Goal: Task Accomplishment & Management: Manage account settings

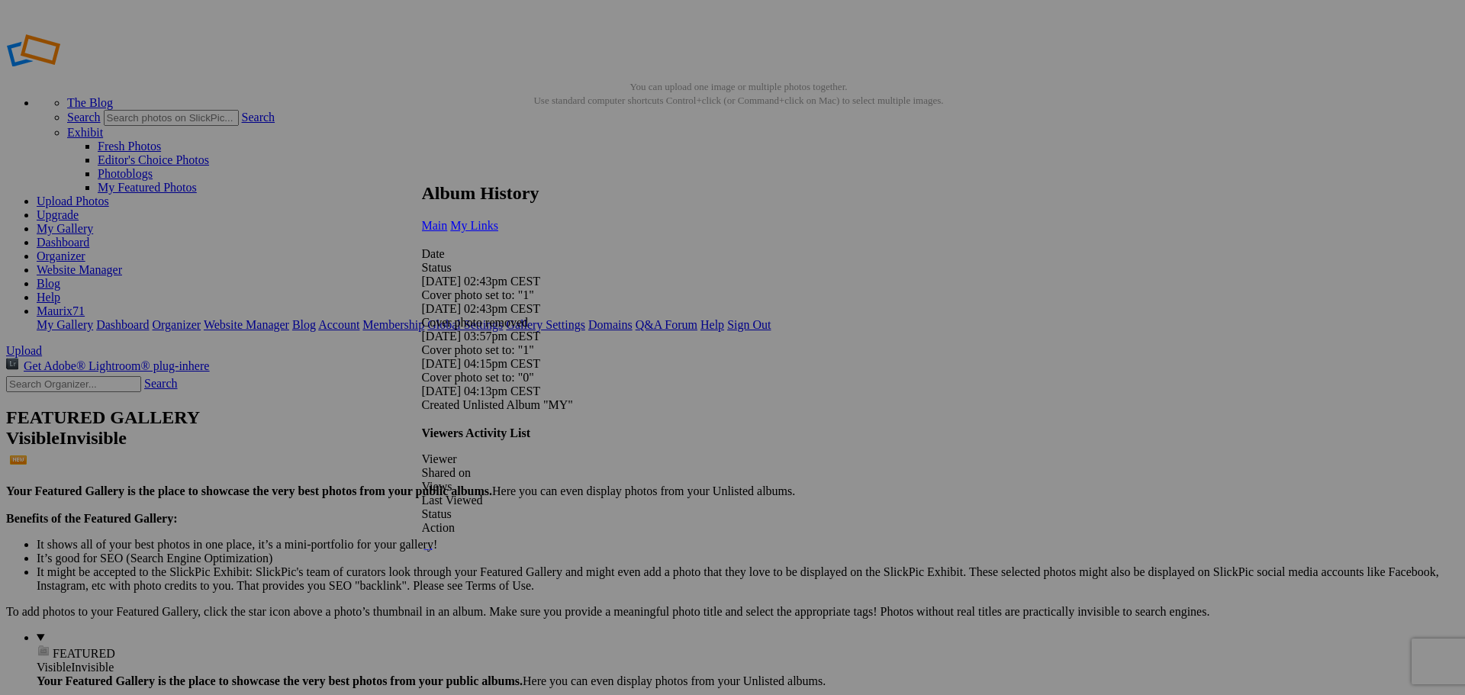
click at [498, 219] on span "My Links" at bounding box center [474, 225] width 48 height 13
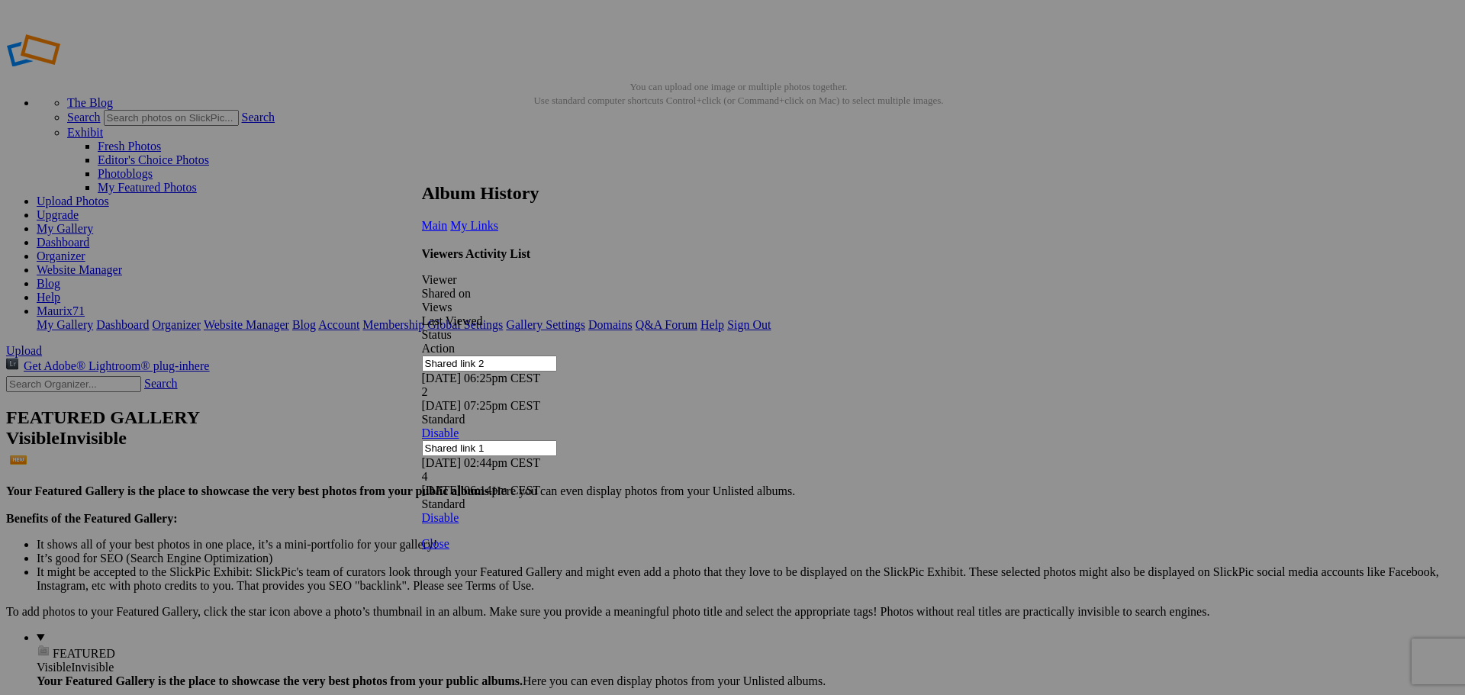
click at [1032, 183] on div "Album History Main My Links Date Status [DATE] 02:43pm CEST Cover photo set to:…" at bounding box center [727, 354] width 610 height 342
click at [422, 169] on link at bounding box center [422, 169] width 0 height 0
